Goal: Navigation & Orientation: Find specific page/section

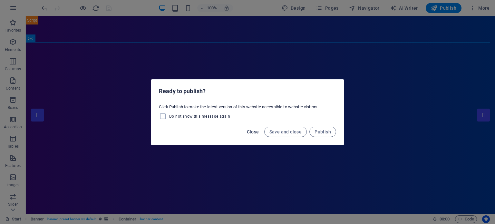
click at [249, 131] on span "Close" at bounding box center [253, 131] width 12 height 5
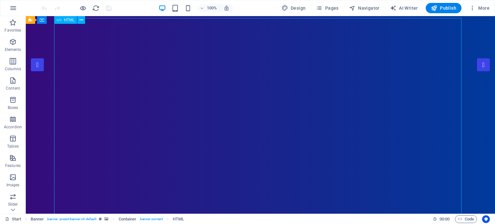
scroll to position [50, 0]
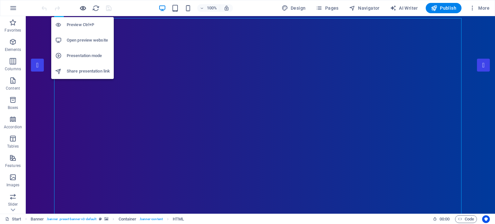
click at [81, 9] on icon "button" at bounding box center [82, 8] width 7 height 7
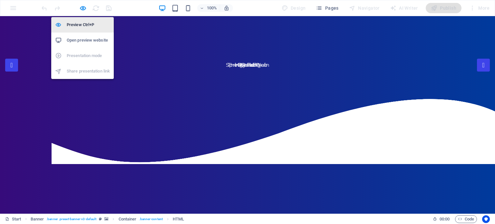
click at [82, 26] on h6 "Preview Ctrl+P" at bounding box center [88, 25] width 43 height 8
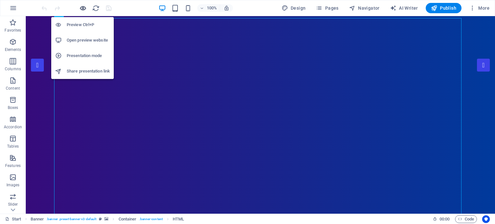
click at [82, 7] on icon "button" at bounding box center [82, 8] width 7 height 7
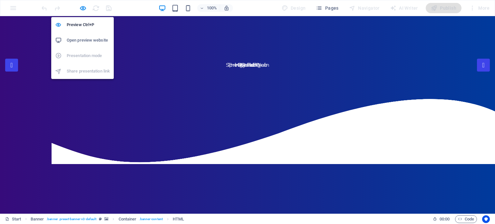
click at [89, 40] on h6 "Open preview website" at bounding box center [88, 40] width 43 height 8
